Goal: Task Accomplishment & Management: Manage account settings

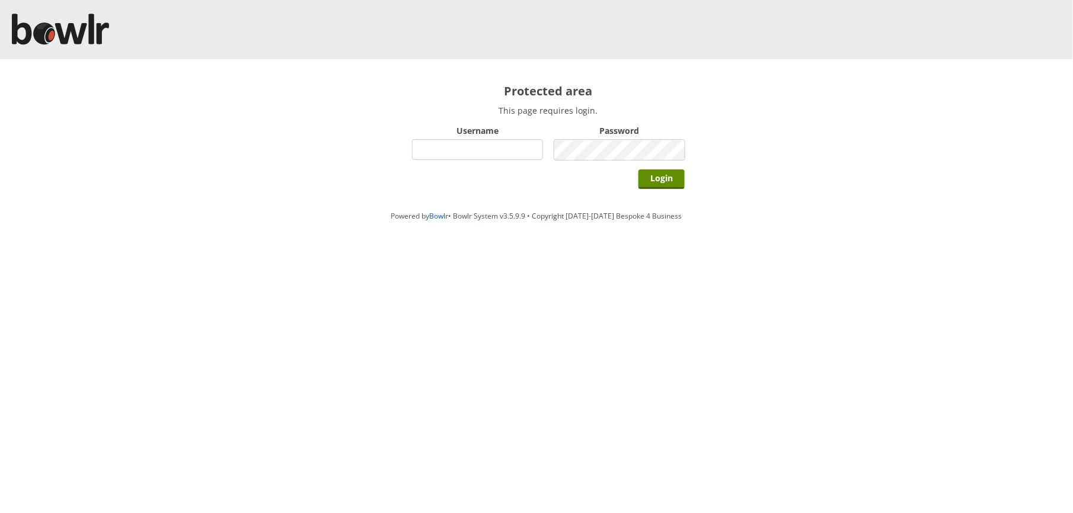
click at [507, 145] on input "Username" at bounding box center [477, 149] width 131 height 21
type input "BarRinkMonitor"
click at [638, 169] on input "Login" at bounding box center [661, 179] width 46 height 20
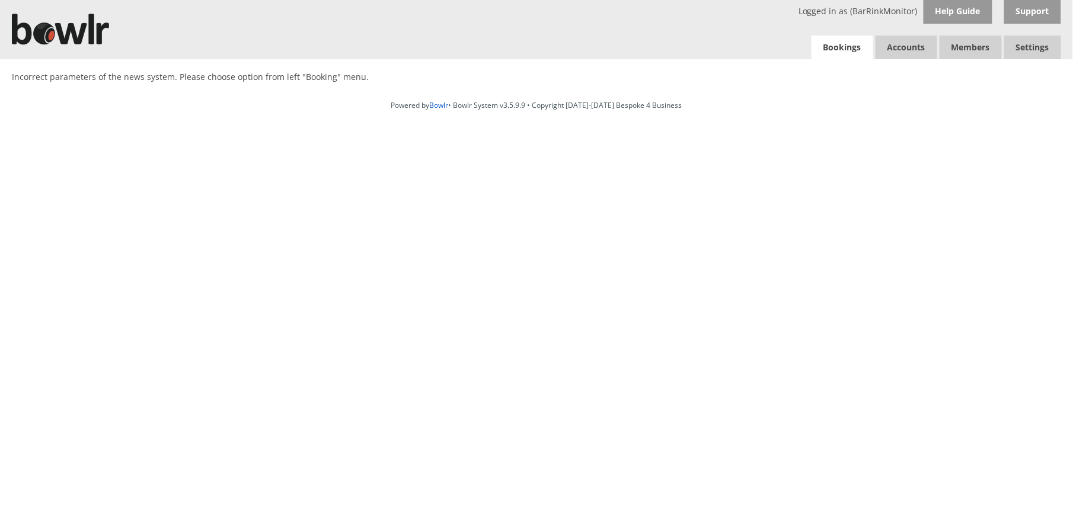
click at [837, 50] on link "Bookings" at bounding box center [842, 48] width 62 height 24
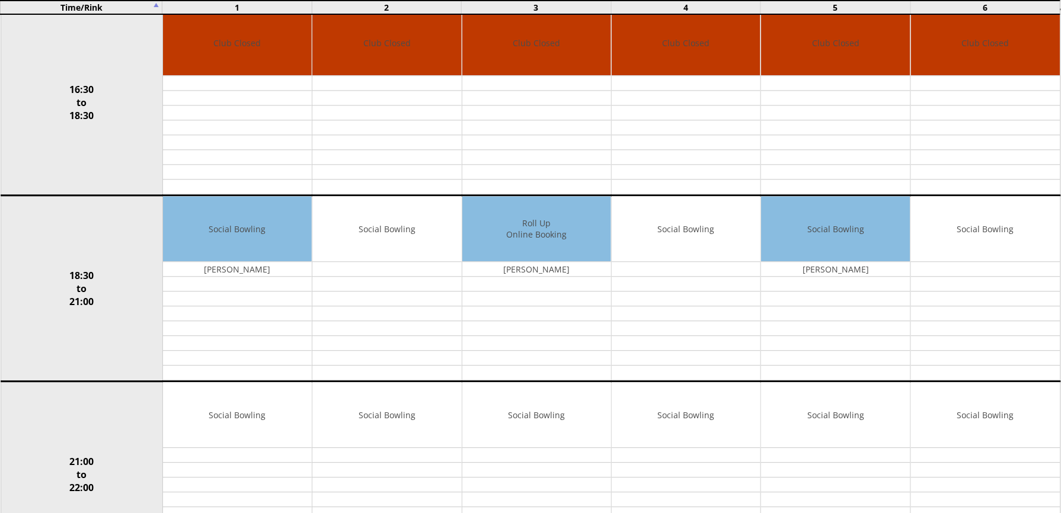
scroll to position [906, 0]
